Goal: Information Seeking & Learning: Understand process/instructions

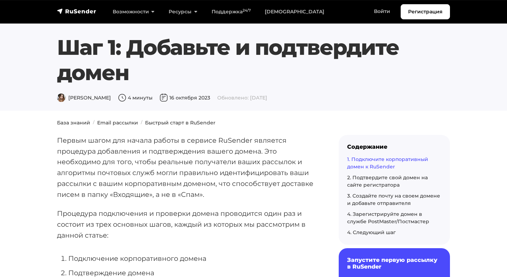
scroll to position [812, 0]
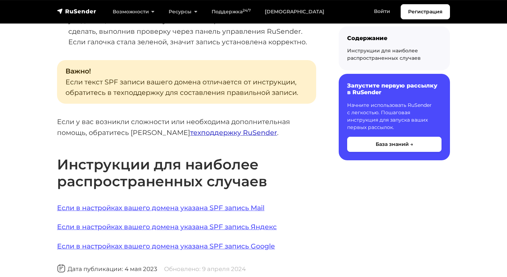
scroll to position [432, 0]
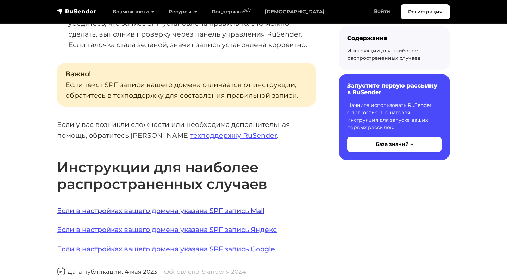
click at [208, 208] on link "Если в настройках вашего домена указана SPF запись Mail" at bounding box center [160, 211] width 207 height 8
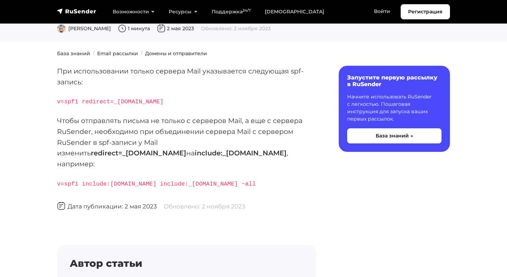
scroll to position [89, 0]
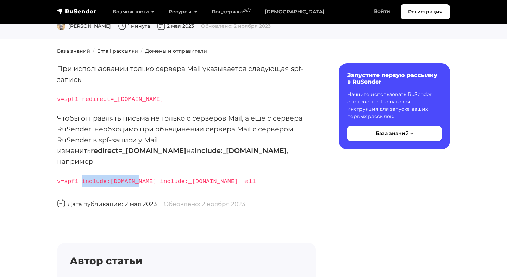
drag, startPoint x: 83, startPoint y: 170, endPoint x: 140, endPoint y: 172, distance: 56.7
click at [140, 178] on code "v=spf1 include:rsndr.ru include:_spf.mail.ru ~all" at bounding box center [156, 181] width 199 height 7
click at [157, 178] on code "v=spf1 include:rsndr.ru include:_spf.mail.ru ~all" at bounding box center [156, 181] width 199 height 7
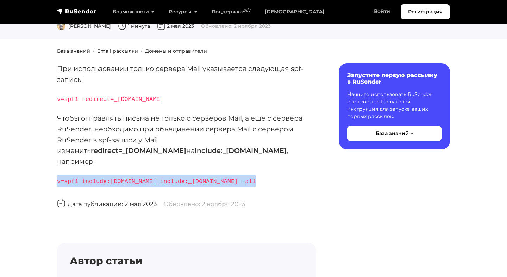
click at [157, 178] on code "v=spf1 include:rsndr.ru include:_spf.mail.ru ~all" at bounding box center [156, 181] width 199 height 7
copy div "v=spf1 include:rsndr.ru include:_spf.mail.ru ~all"
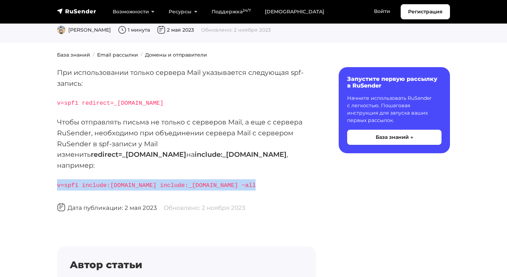
scroll to position [83, 0]
